Goal: Information Seeking & Learning: Check status

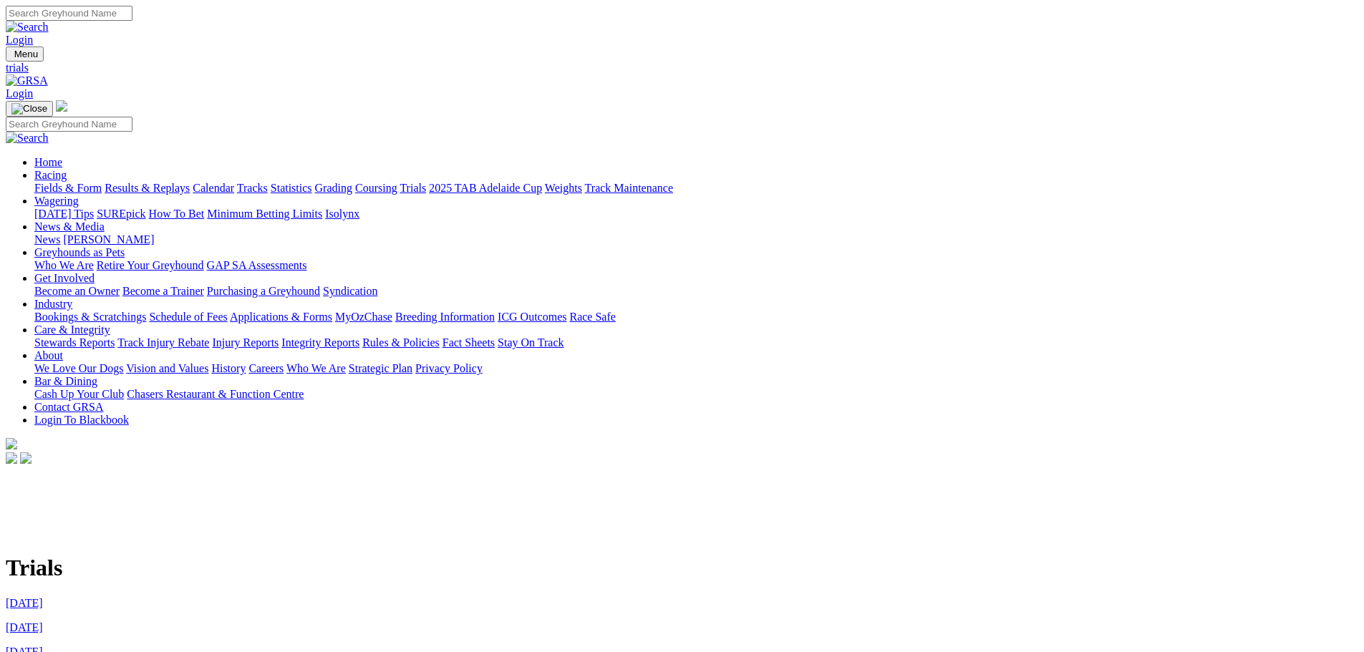
click at [268, 182] on link "Tracks" at bounding box center [252, 188] width 31 height 12
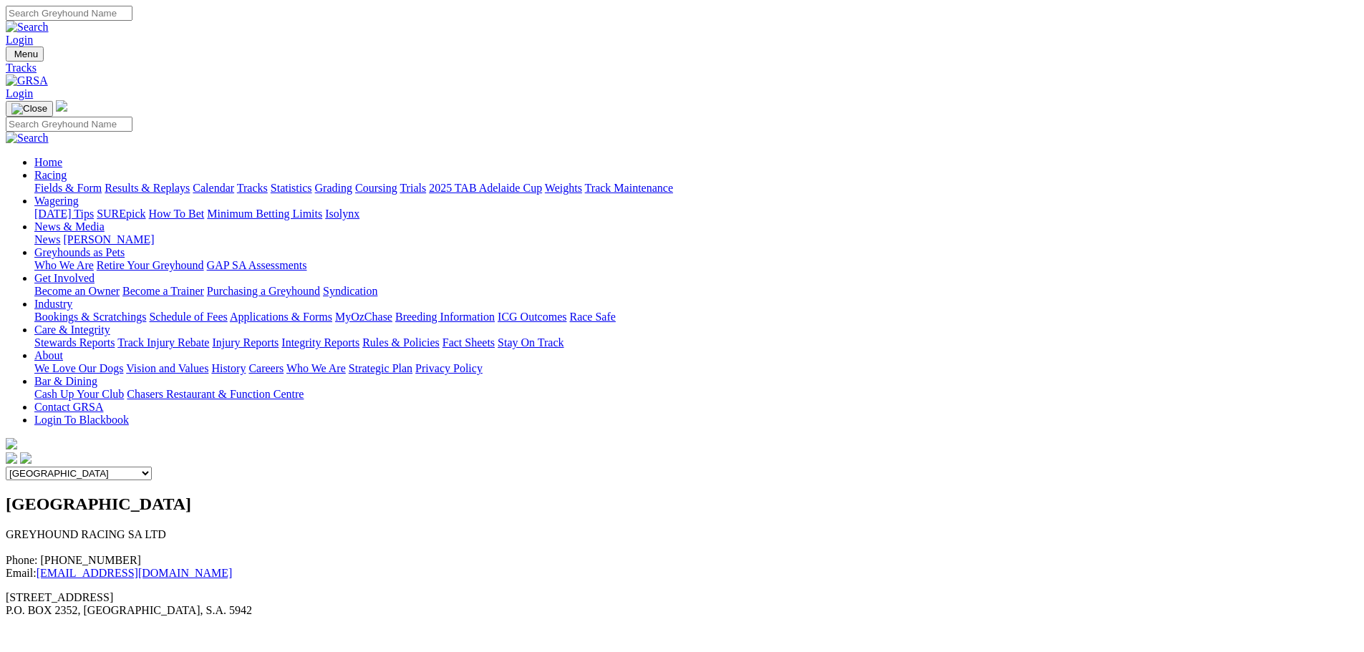
click at [152, 467] on select "Angle Park Gawler Mount Gambier Murray Bridge Virginia GOTBA Coursing" at bounding box center [79, 474] width 146 height 14
select select "2"
click at [152, 467] on select "Angle Park Gawler Mount Gambier Murray Bridge Virginia GOTBA Coursing" at bounding box center [79, 474] width 146 height 14
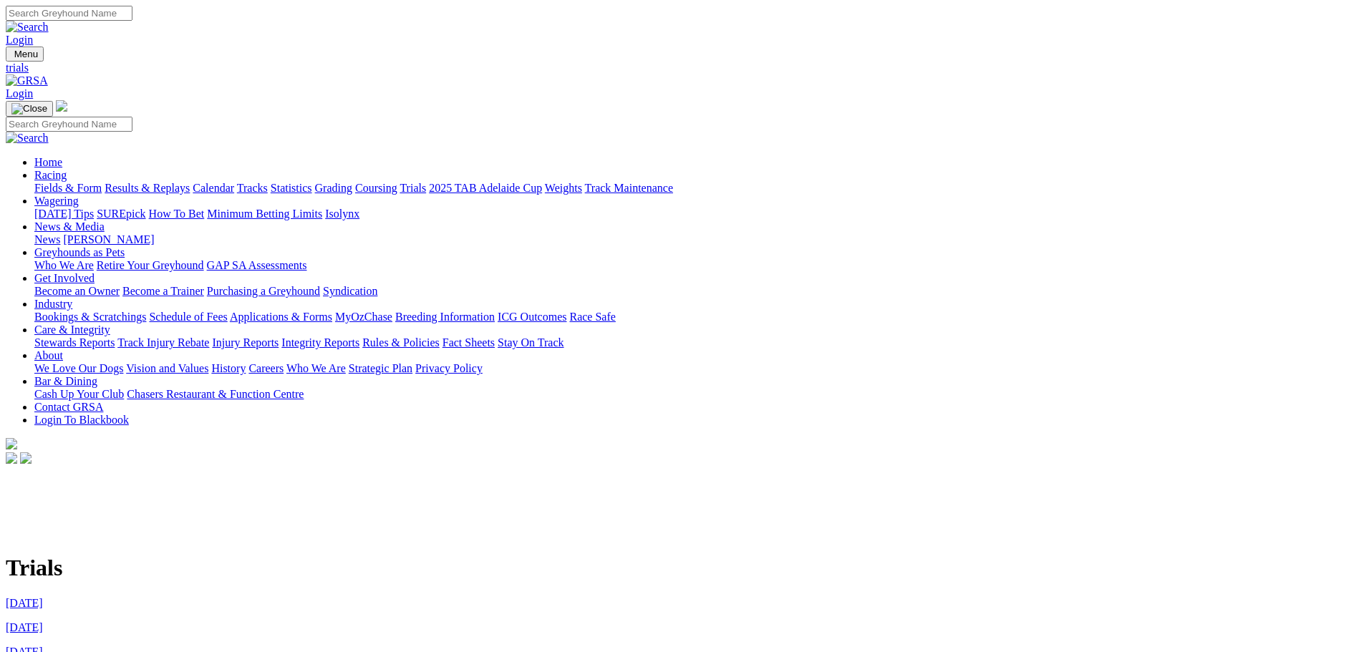
click at [268, 182] on link "Tracks" at bounding box center [252, 188] width 31 height 12
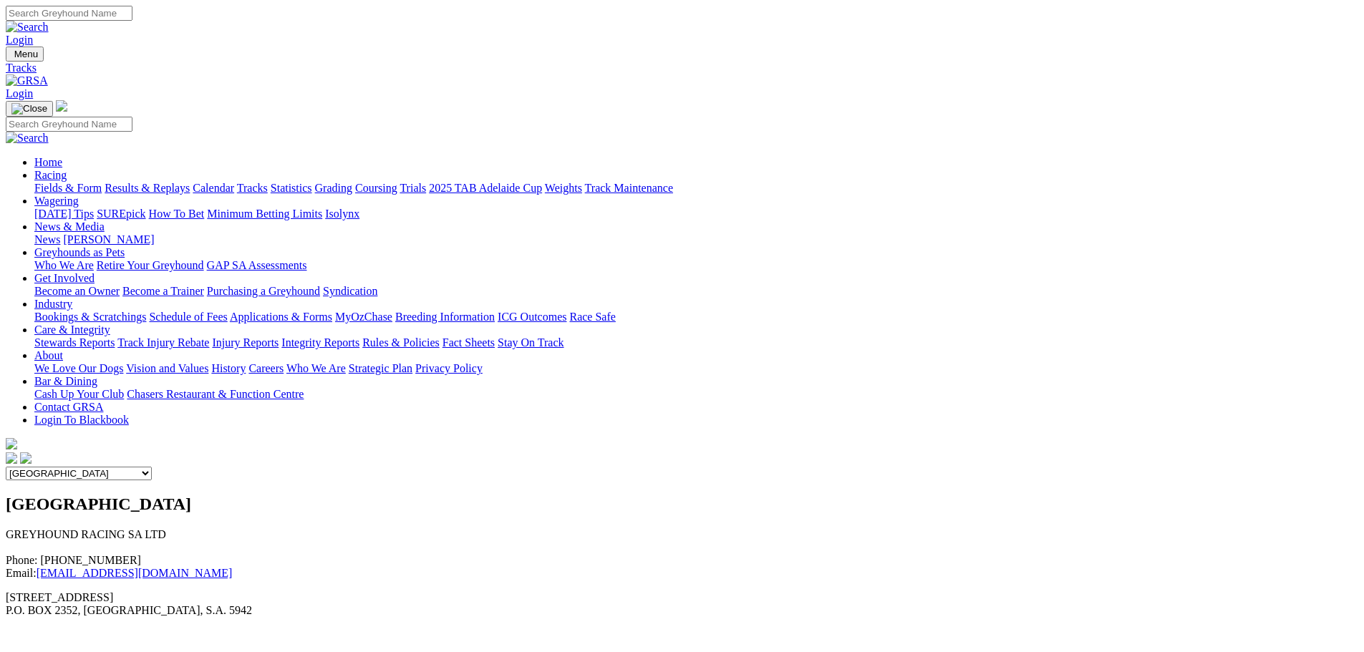
click at [152, 467] on select "Angle Park Gawler [GEOGRAPHIC_DATA] [PERSON_NAME][GEOGRAPHIC_DATA] [US_STATE] G…" at bounding box center [79, 474] width 146 height 14
select select "2"
click at [152, 467] on select "Angle Park Gawler [GEOGRAPHIC_DATA] [PERSON_NAME][GEOGRAPHIC_DATA] [US_STATE] G…" at bounding box center [79, 474] width 146 height 14
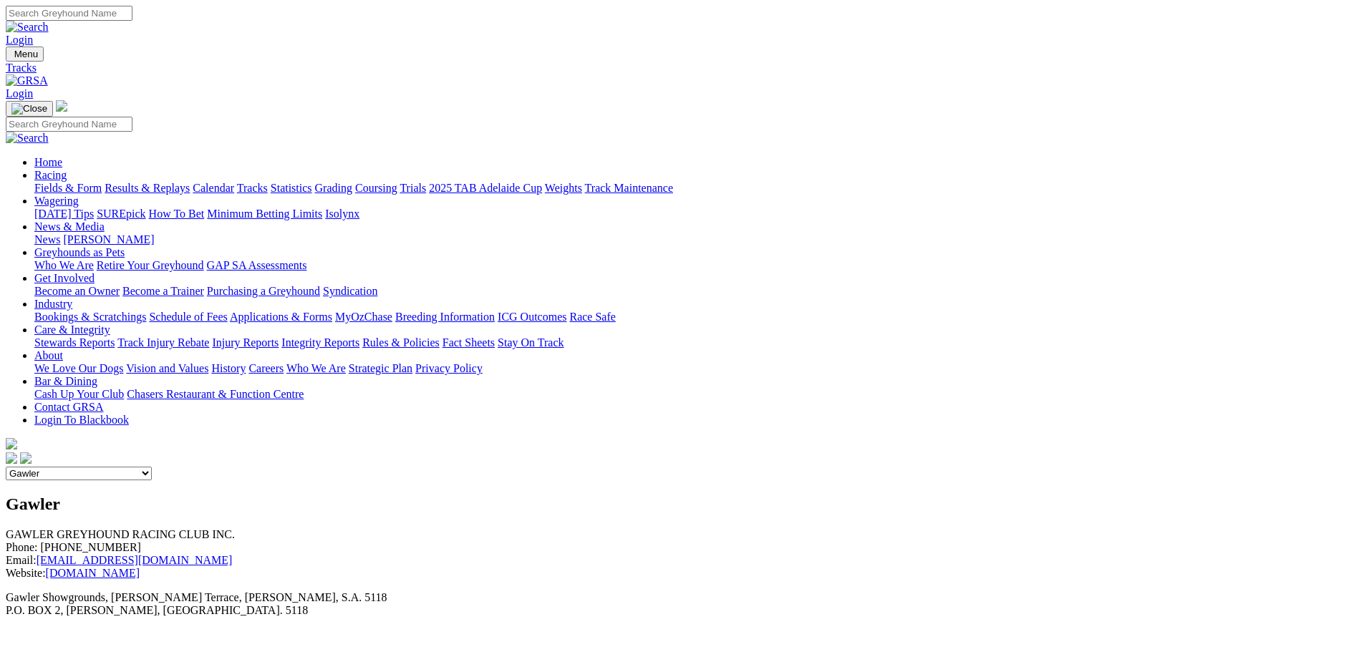
click at [140, 567] on link "[DOMAIN_NAME]" at bounding box center [93, 573] width 94 height 12
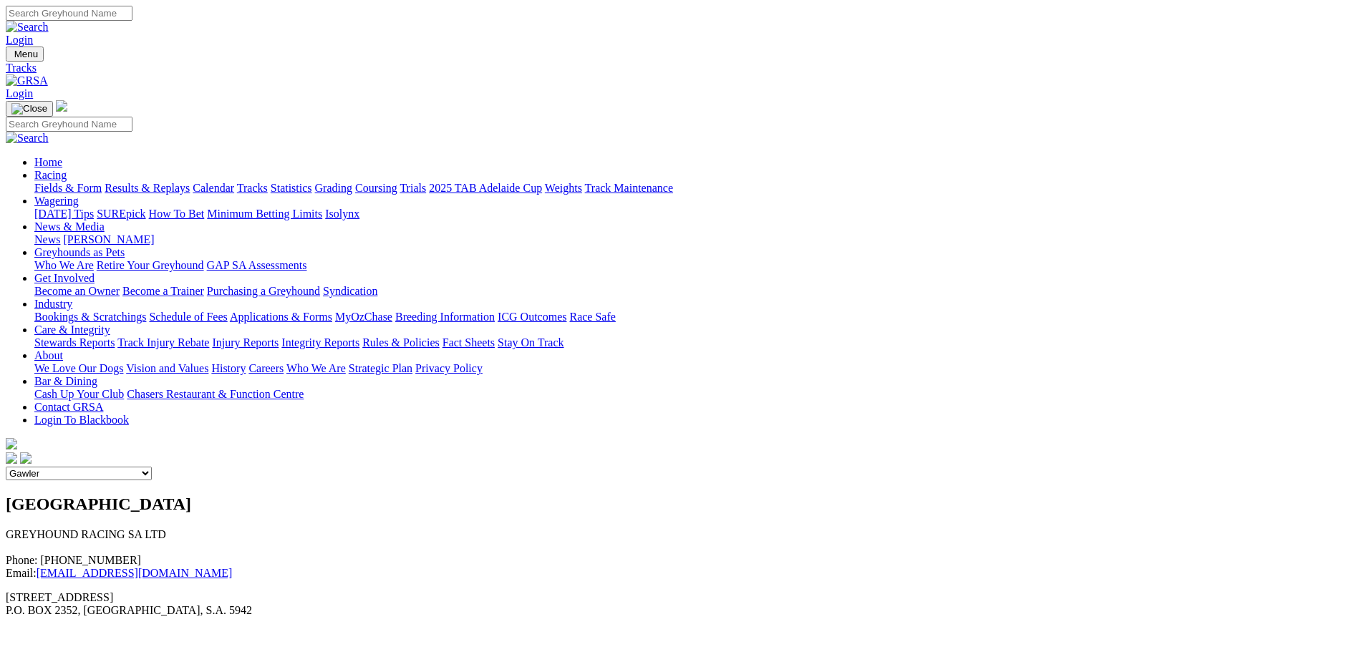
select select "2"
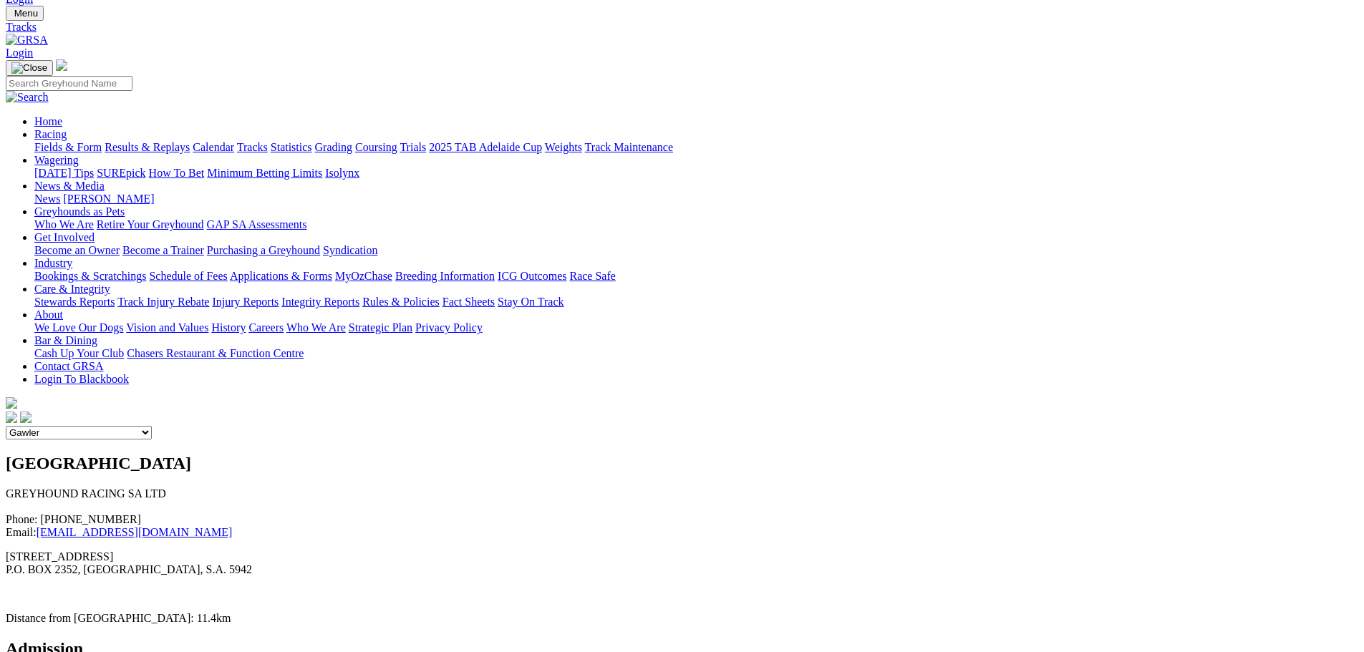
scroll to position [33, 0]
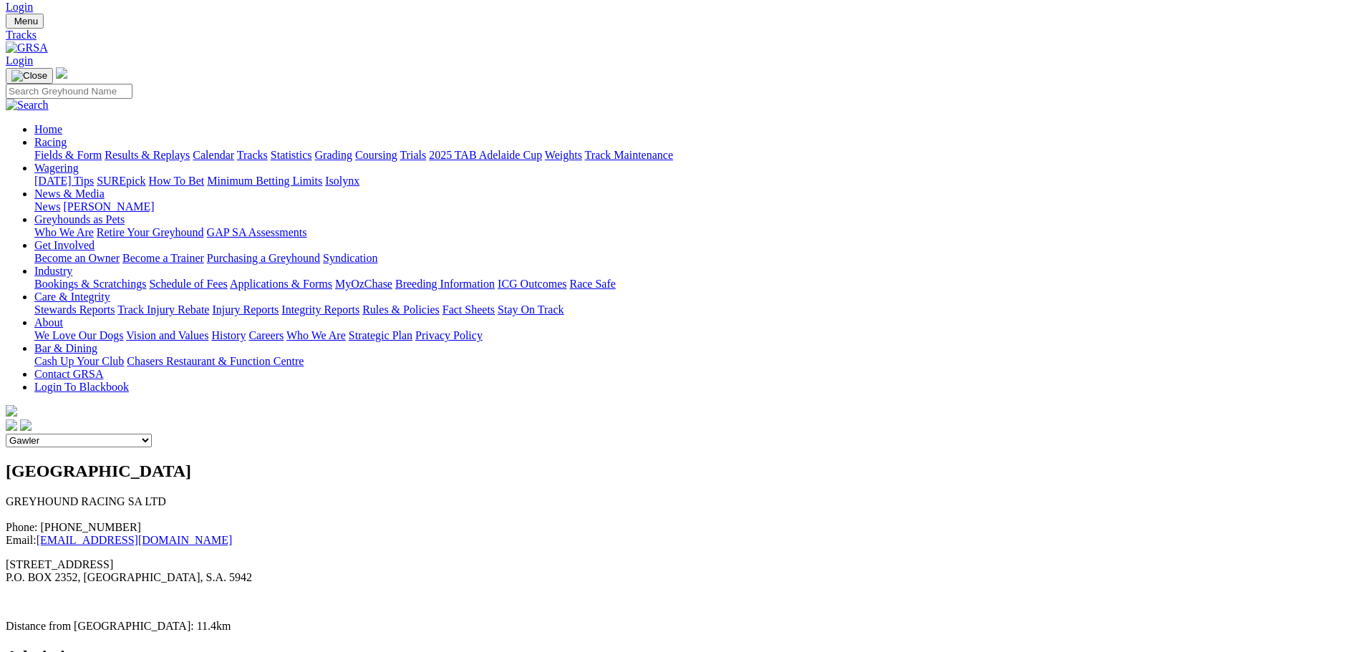
click at [426, 149] on link "Trials" at bounding box center [412, 155] width 26 height 12
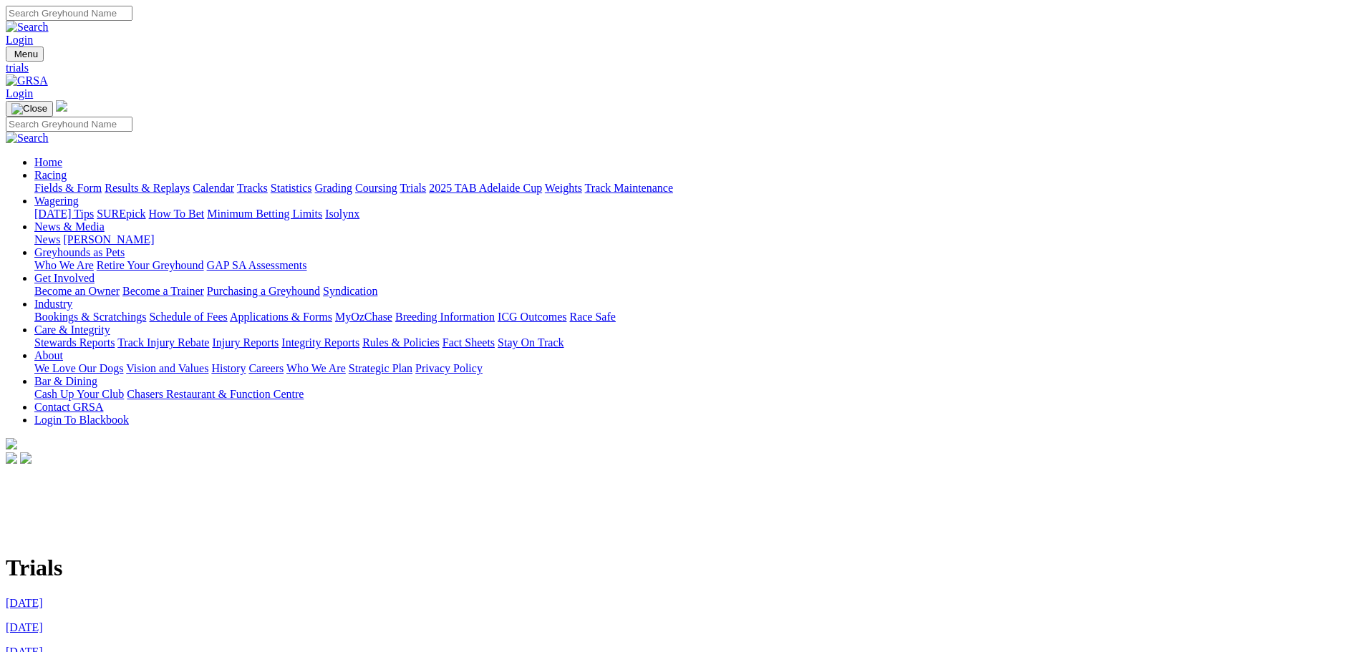
click at [43, 597] on link "[DATE]" at bounding box center [24, 603] width 37 height 12
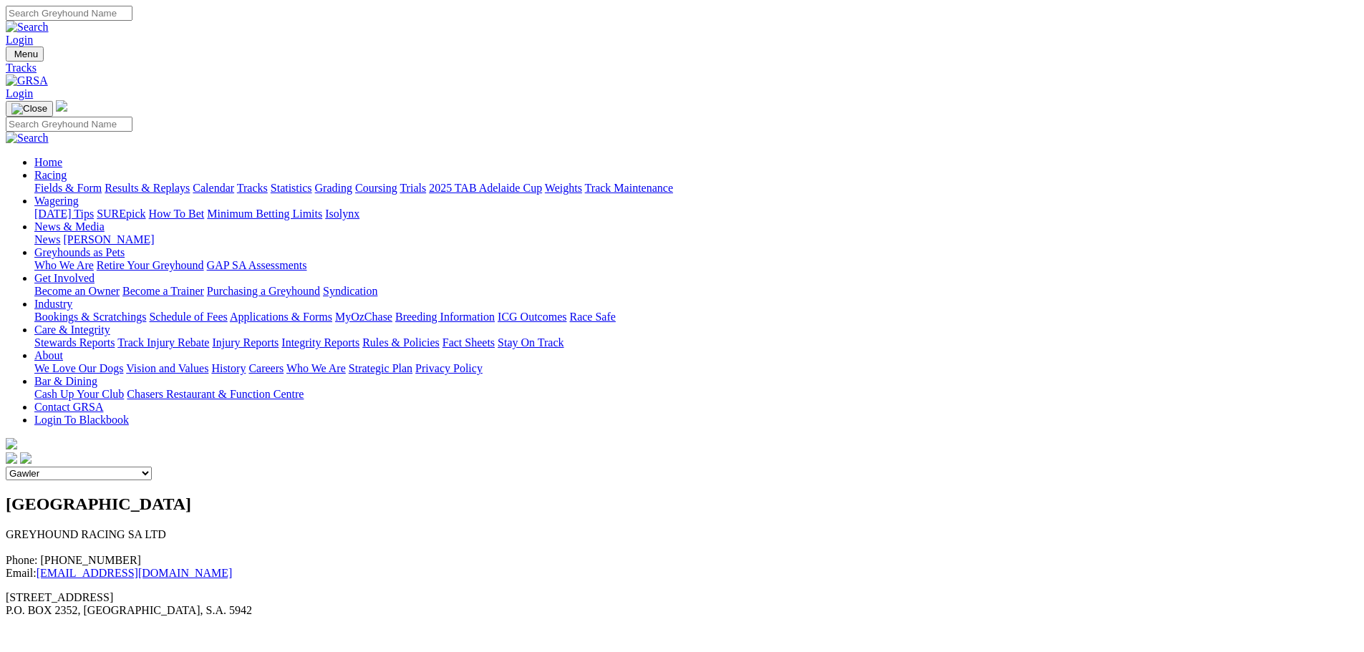
select select "2"
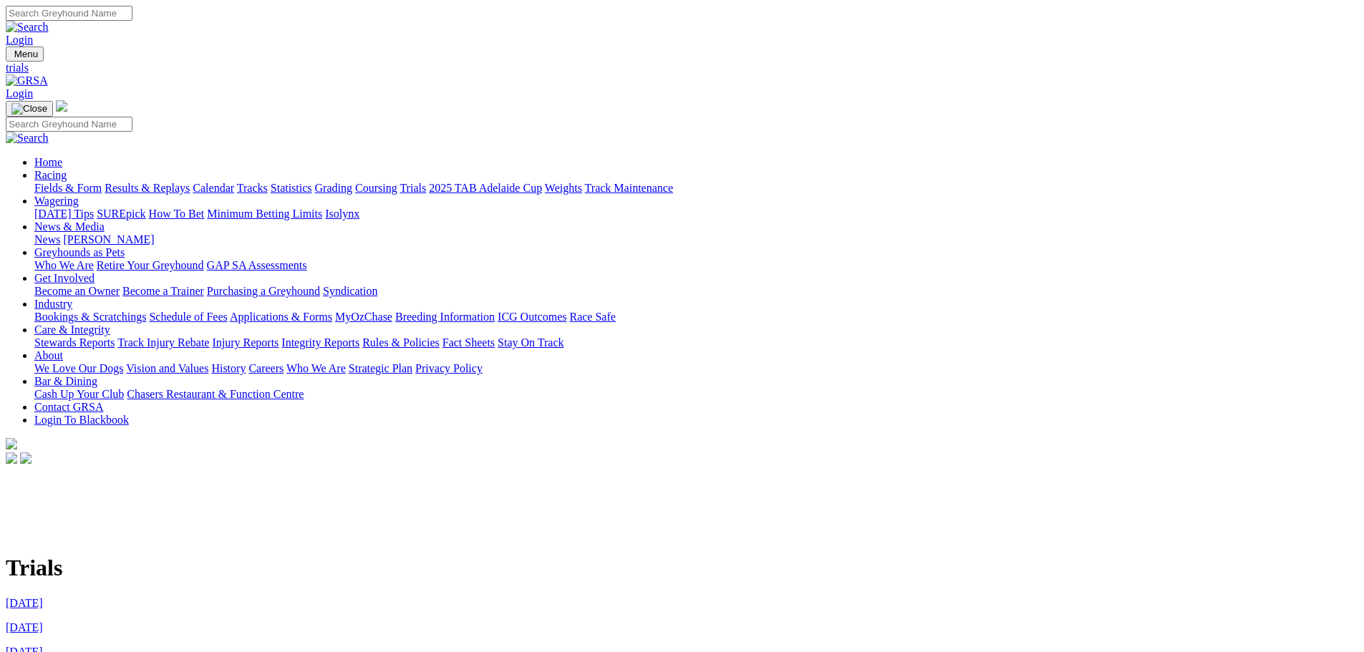
click at [268, 182] on link "Tracks" at bounding box center [252, 188] width 31 height 12
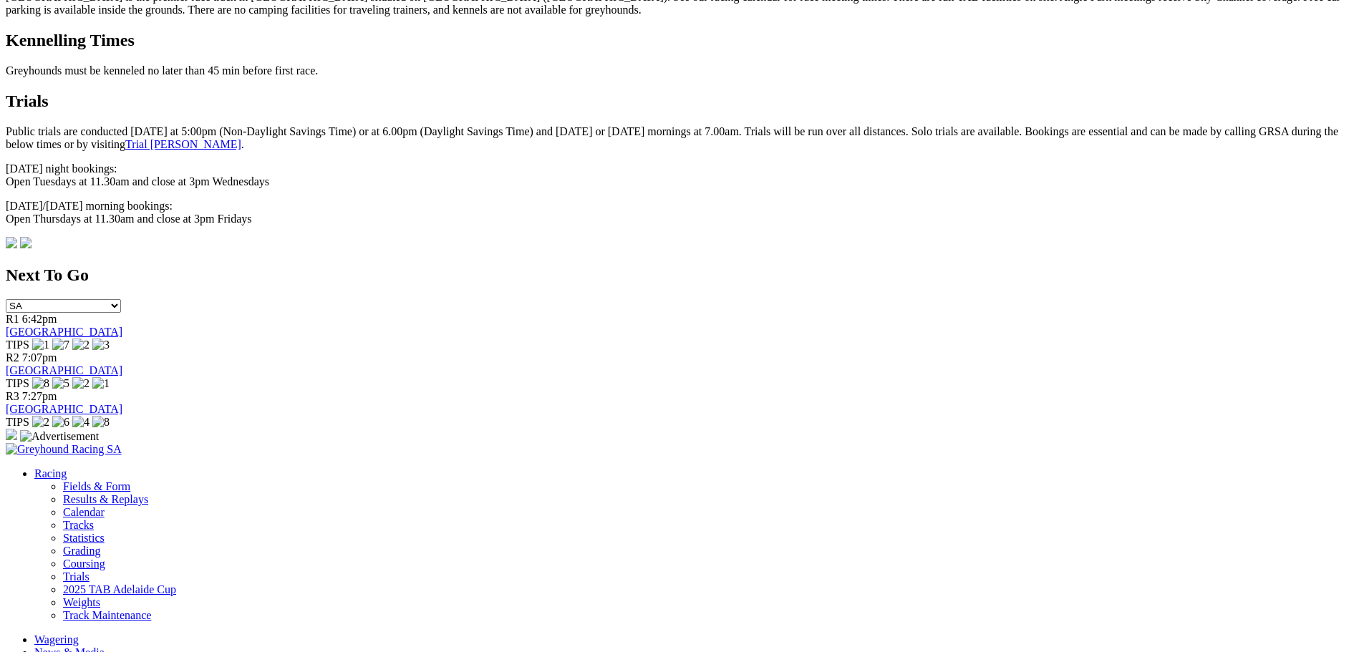
scroll to position [804, 0]
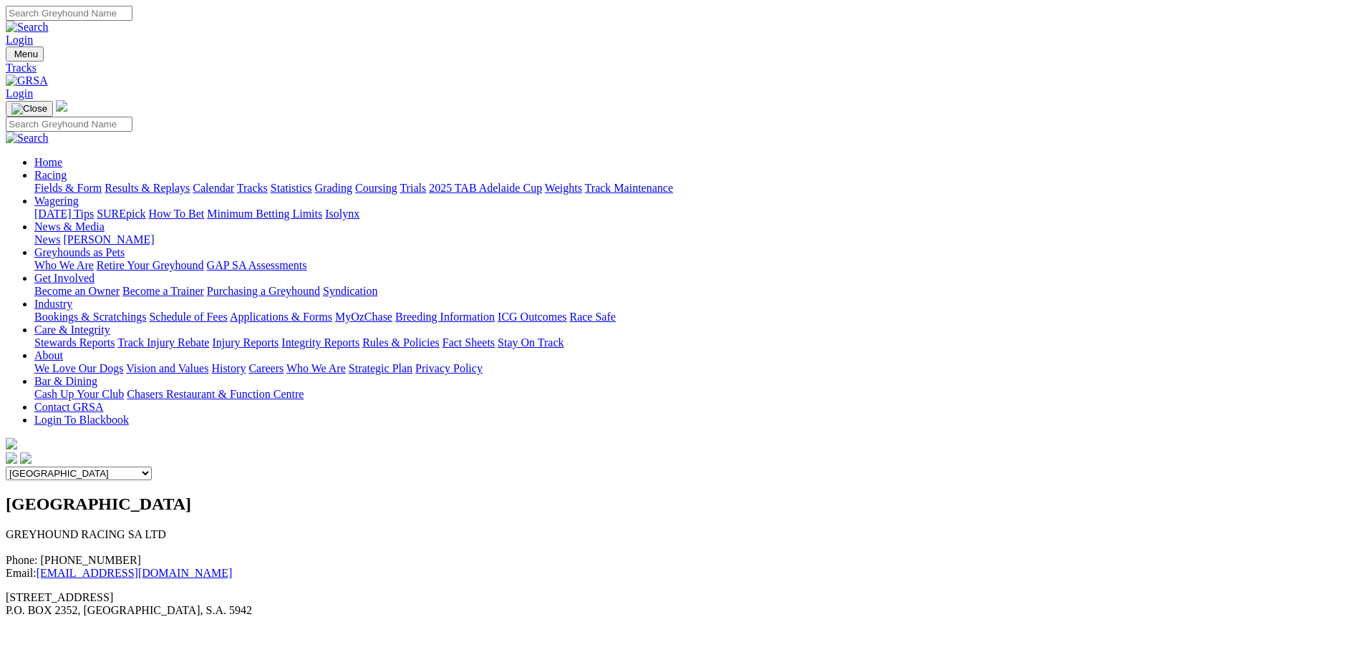
click at [152, 467] on select "Angle Park Gawler [GEOGRAPHIC_DATA] [PERSON_NAME][GEOGRAPHIC_DATA] [US_STATE] G…" at bounding box center [79, 474] width 146 height 14
select select "2"
click at [152, 467] on select "Angle Park Gawler [GEOGRAPHIC_DATA] [PERSON_NAME][GEOGRAPHIC_DATA] [US_STATE] G…" at bounding box center [79, 474] width 146 height 14
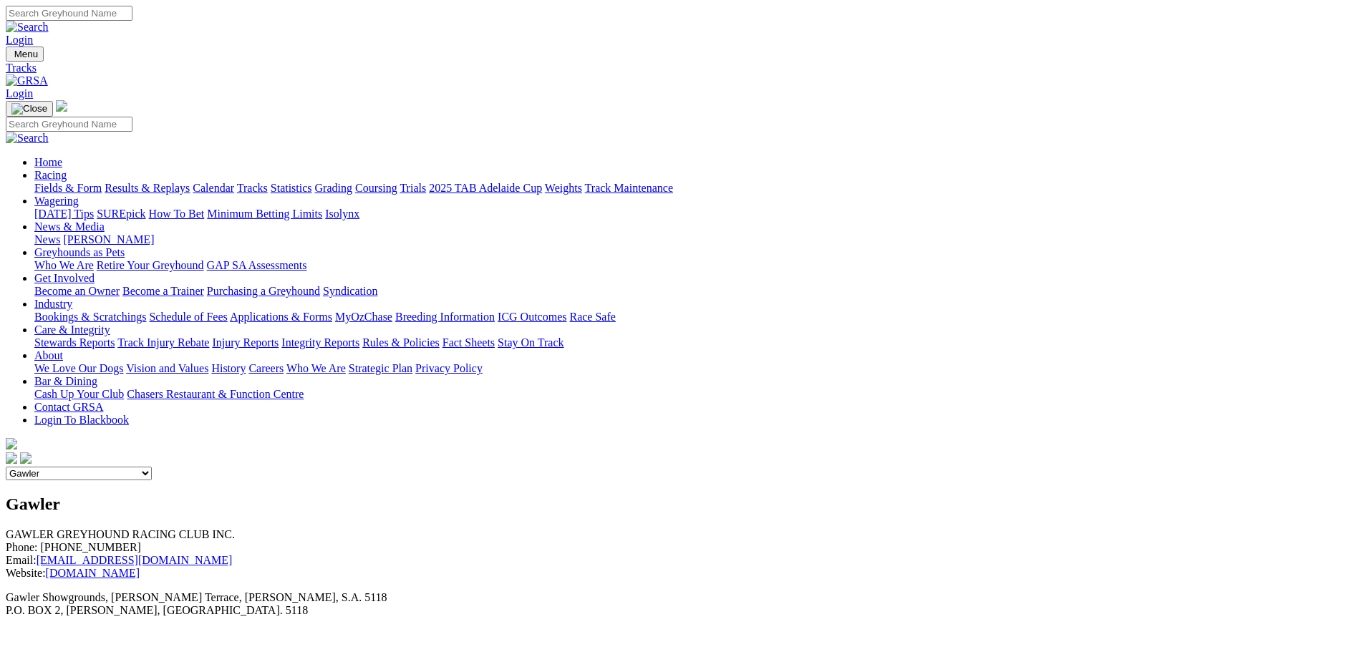
click at [190, 182] on link "Results & Replays" at bounding box center [147, 188] width 85 height 12
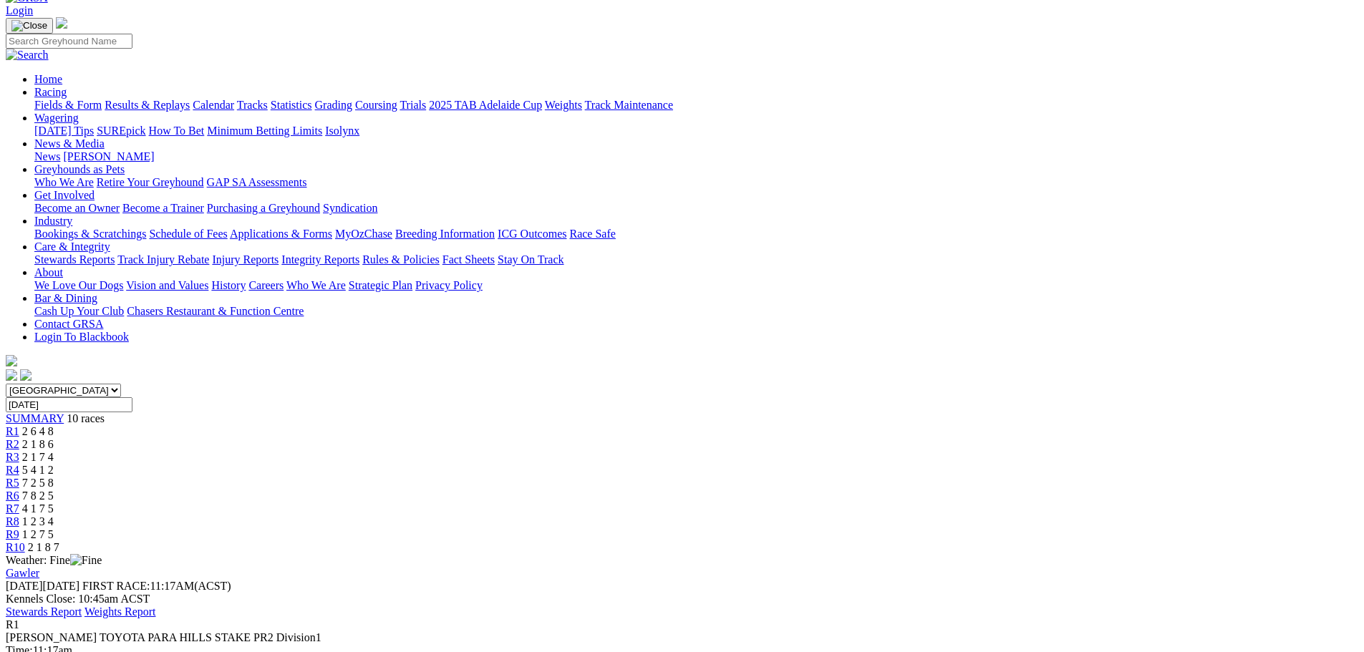
scroll to position [94, 0]
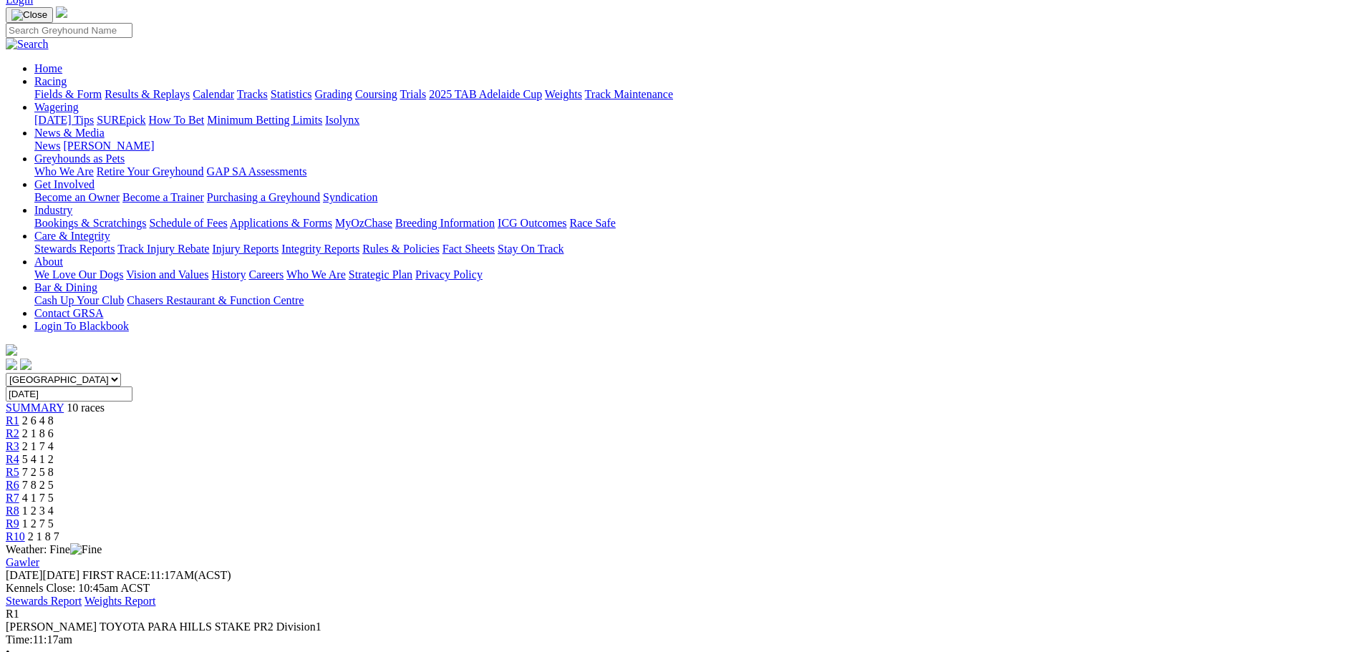
click at [457, 427] on div "R2 2 1 8 6" at bounding box center [682, 433] width 1352 height 13
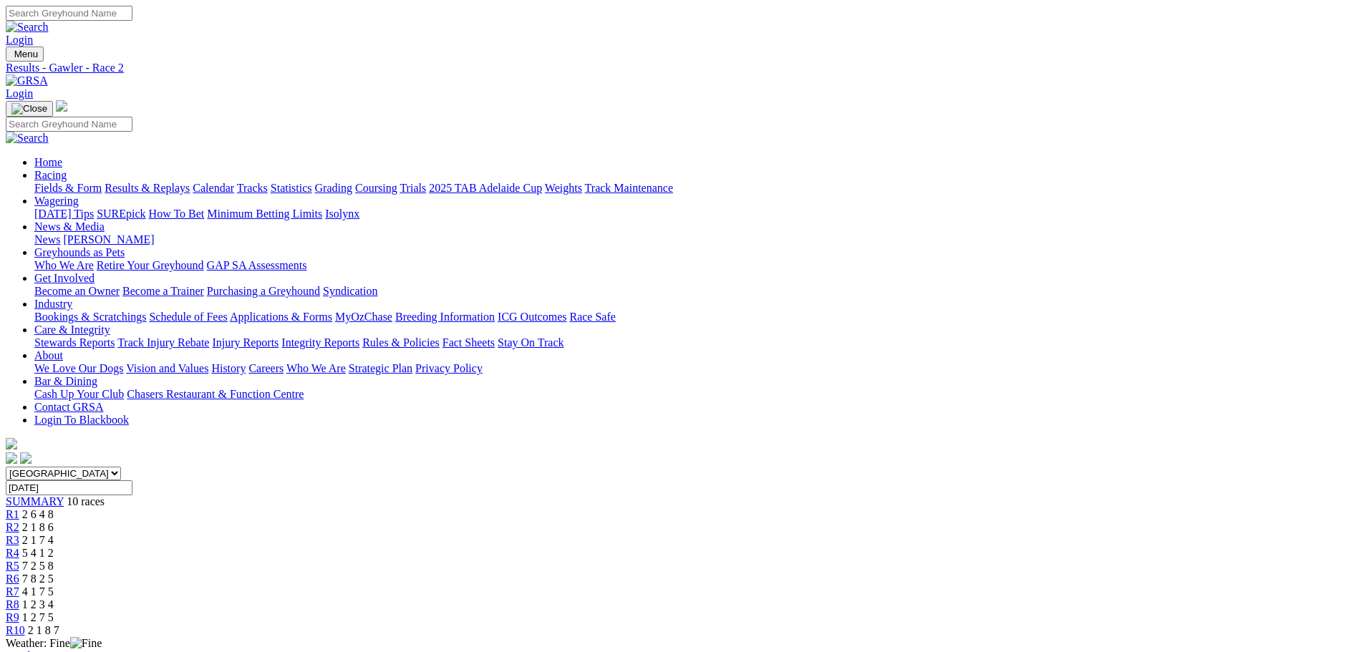
click at [540, 534] on div "R3 2 1 7 4" at bounding box center [682, 540] width 1352 height 13
click at [619, 547] on div "R4 5 4 1 2" at bounding box center [682, 553] width 1352 height 13
click at [699, 560] on div "R5 7 2 5 8" at bounding box center [682, 566] width 1352 height 13
click at [54, 573] on span "7 8 2 5" at bounding box center [37, 579] width 31 height 12
click at [19, 586] on link "R7" at bounding box center [13, 592] width 14 height 12
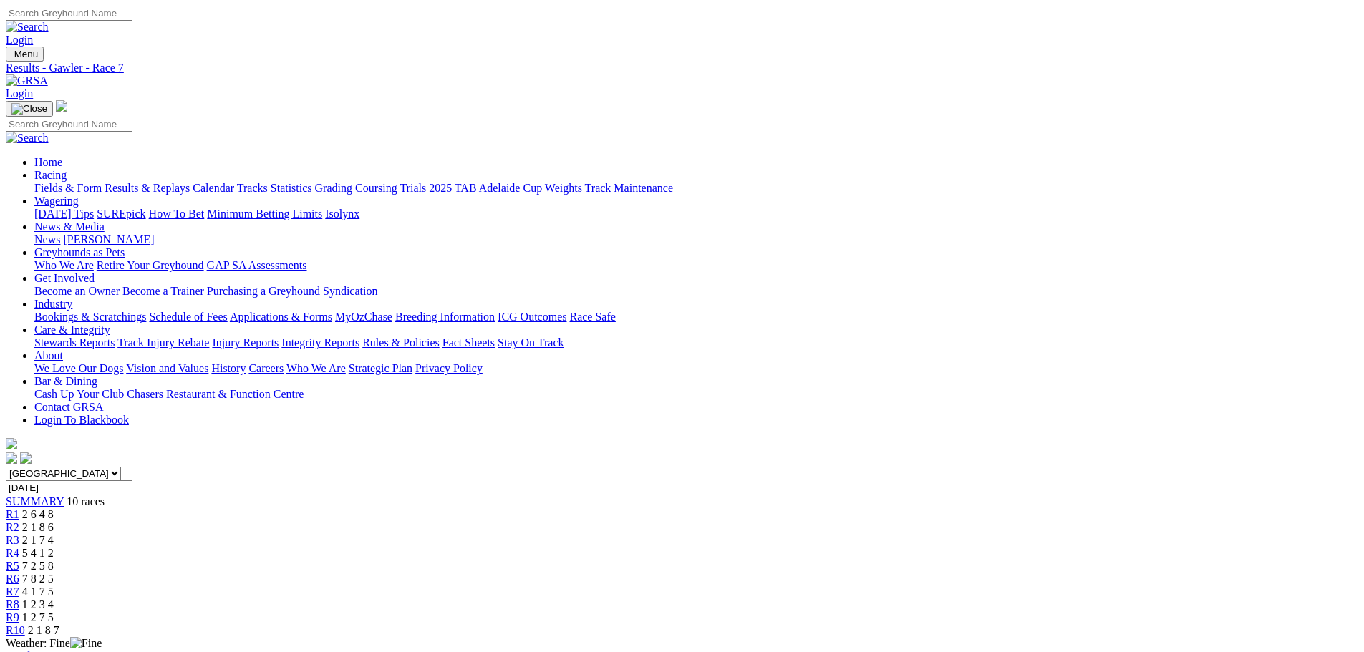
click at [19, 598] on link "R8" at bounding box center [13, 604] width 14 height 12
click at [19, 611] on link "R9" at bounding box center [13, 617] width 14 height 12
click at [59, 624] on span "2 1 8 7" at bounding box center [43, 630] width 31 height 12
click at [426, 182] on link "Trials" at bounding box center [412, 188] width 26 height 12
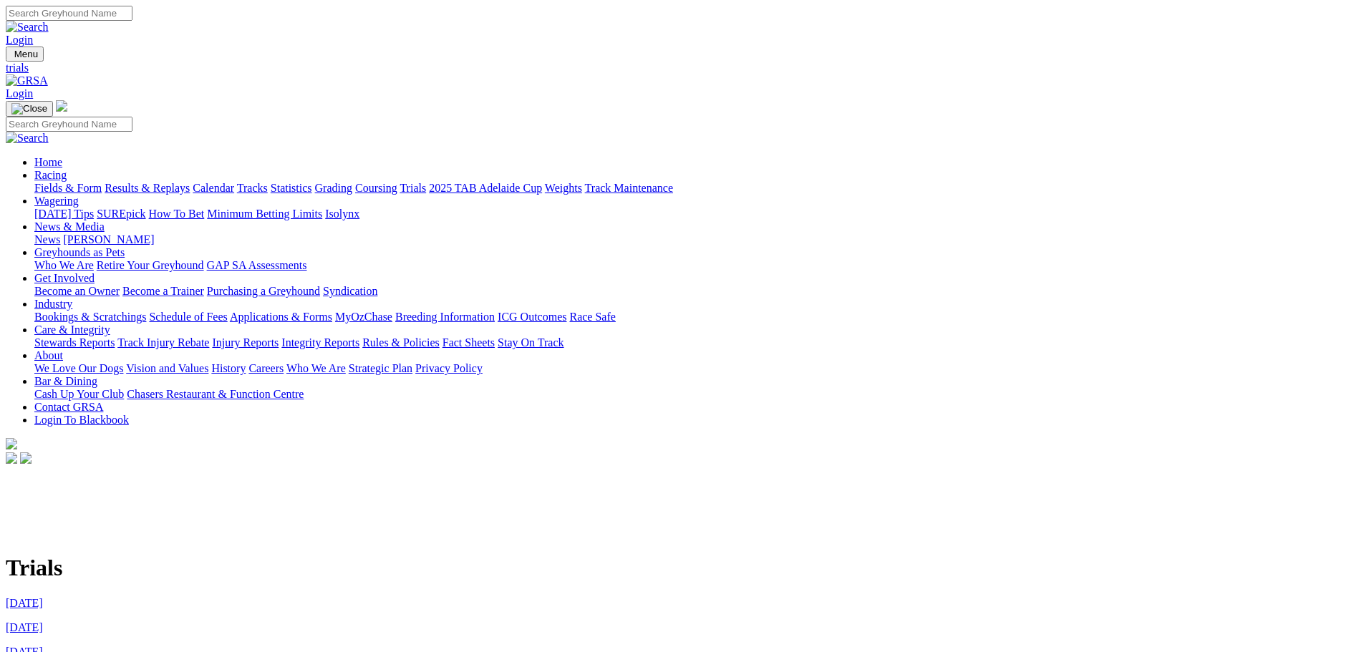
click at [43, 597] on link "1st October 2025" at bounding box center [24, 603] width 37 height 12
